Goal: Find specific page/section: Find specific page/section

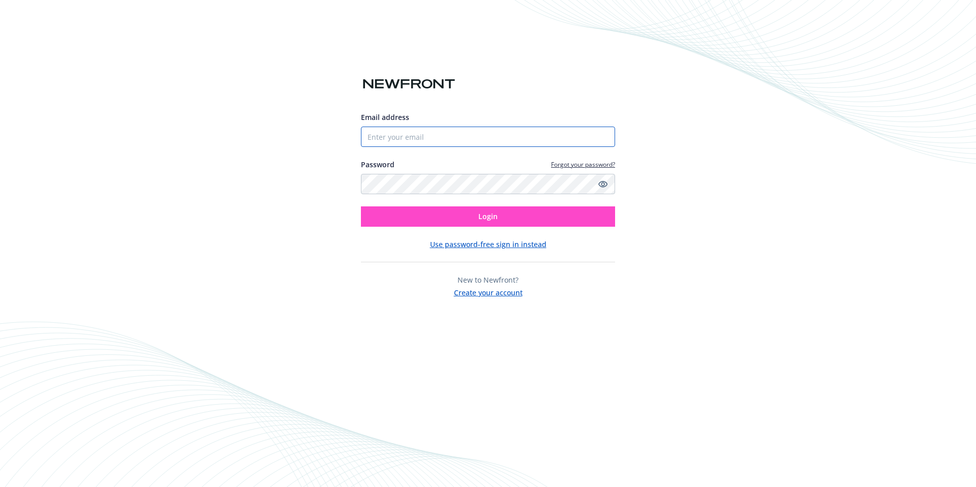
type input "[EMAIL_ADDRESS][DOMAIN_NAME]"
click at [481, 219] on span "Login" at bounding box center [487, 216] width 19 height 10
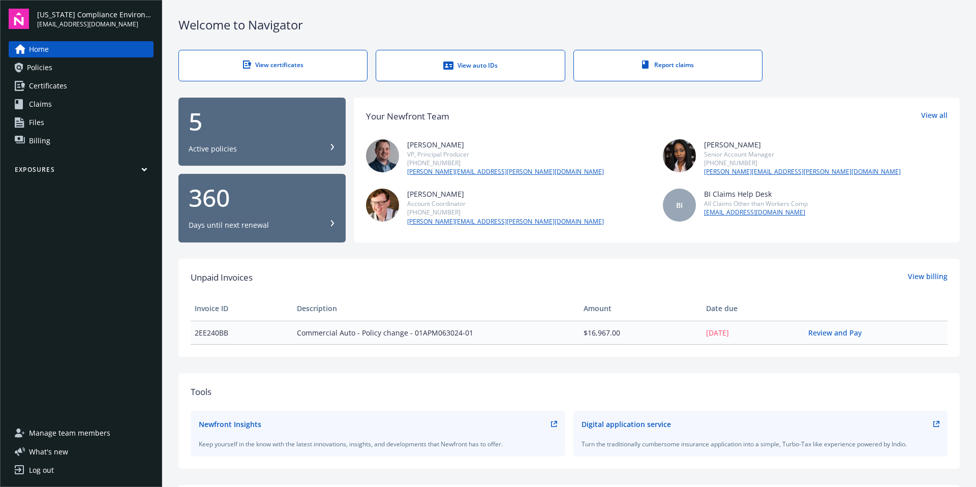
click at [41, 71] on span "Policies" at bounding box center [39, 67] width 25 height 16
